Goal: Task Accomplishment & Management: Use online tool/utility

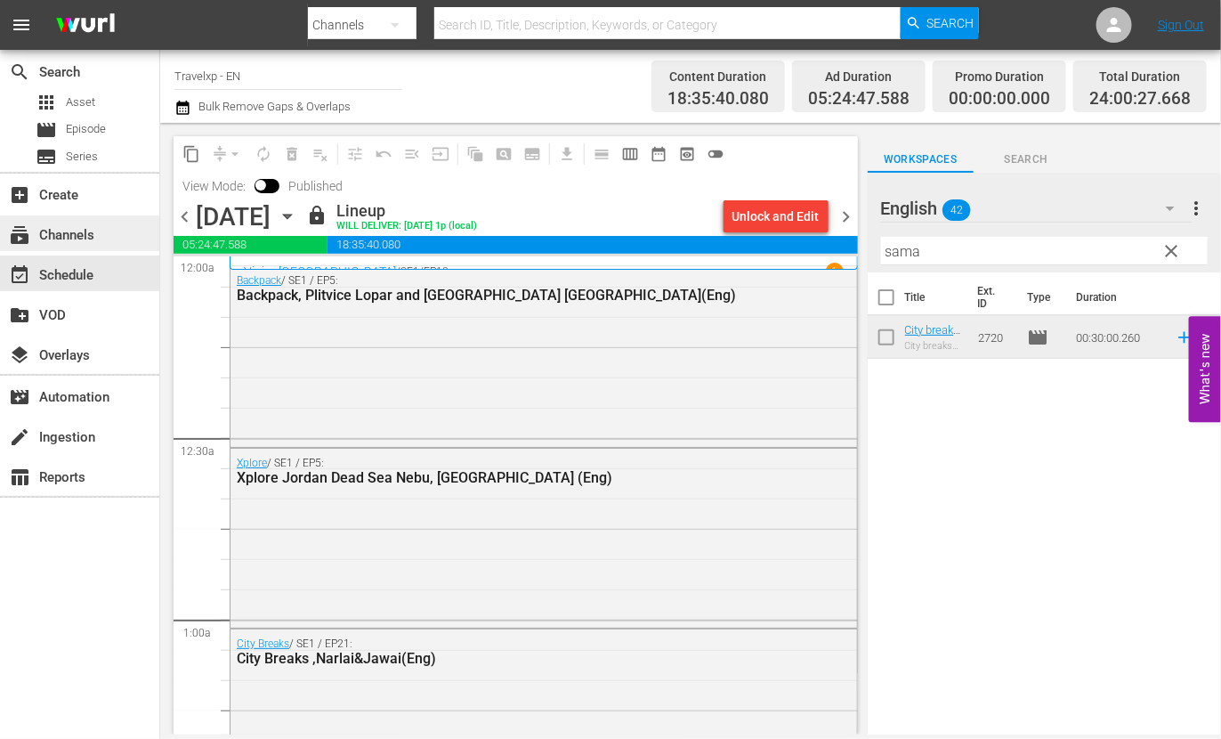
click at [75, 234] on div "subscriptions Channels" at bounding box center [50, 232] width 100 height 16
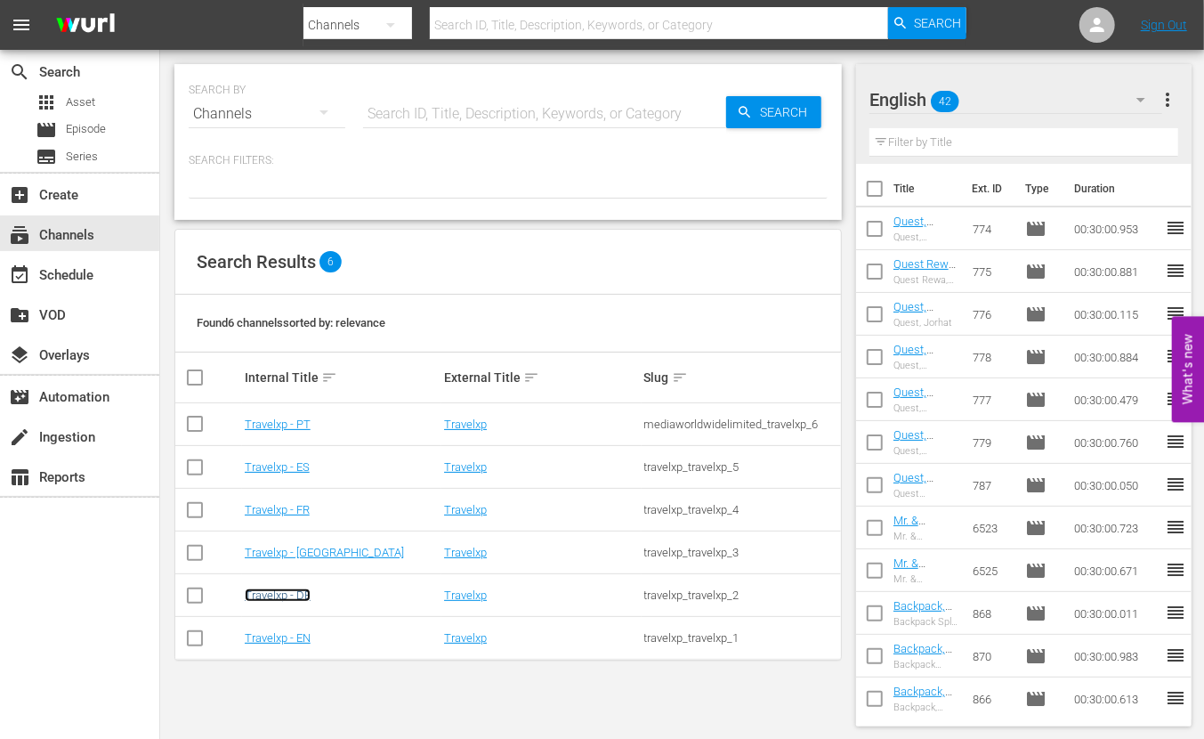
click at [294, 594] on link "Travelxp - DE" at bounding box center [278, 594] width 66 height 13
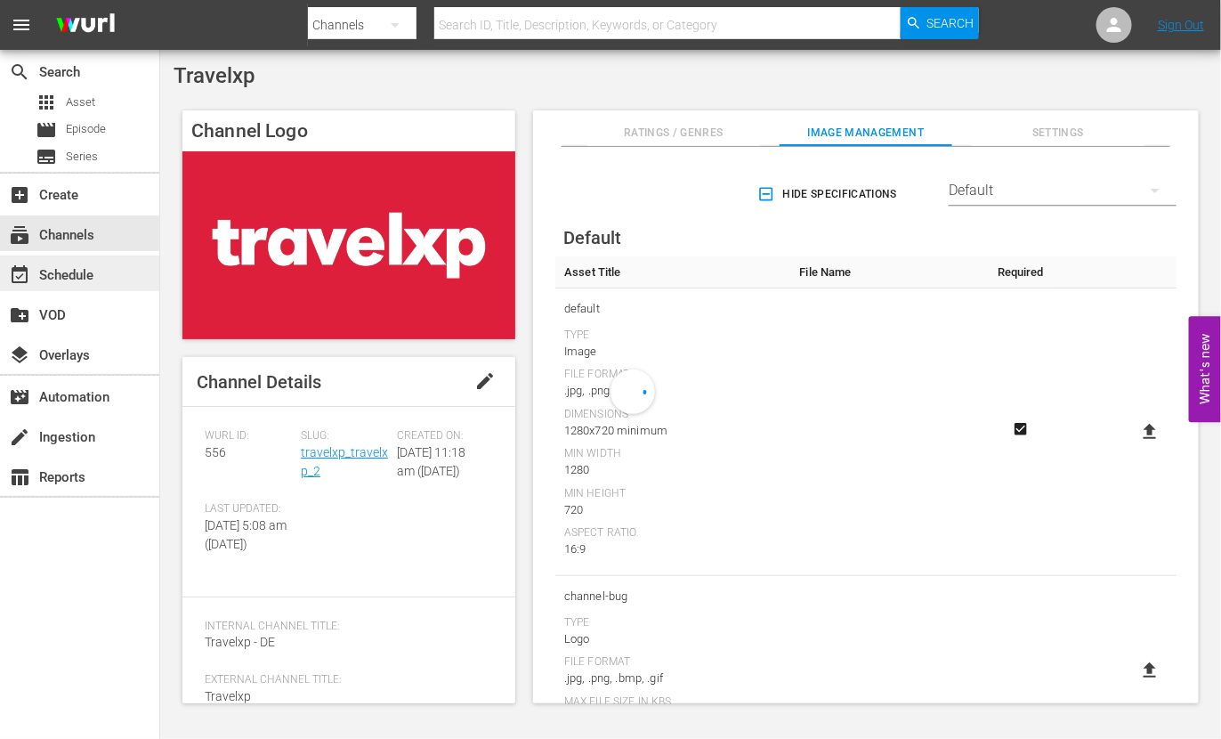
click at [94, 275] on div "event_available Schedule" at bounding box center [50, 272] width 100 height 16
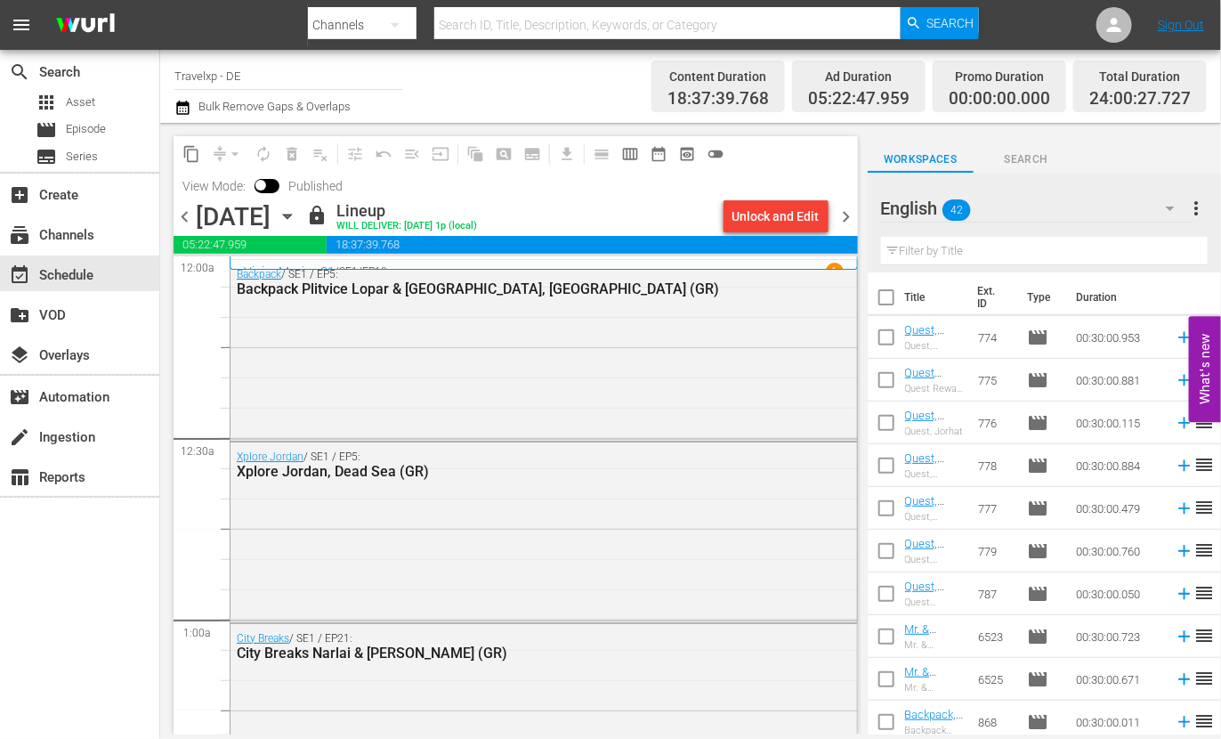
click at [850, 211] on span "chevron_right" at bounding box center [847, 217] width 22 height 22
